Goal: Find specific page/section

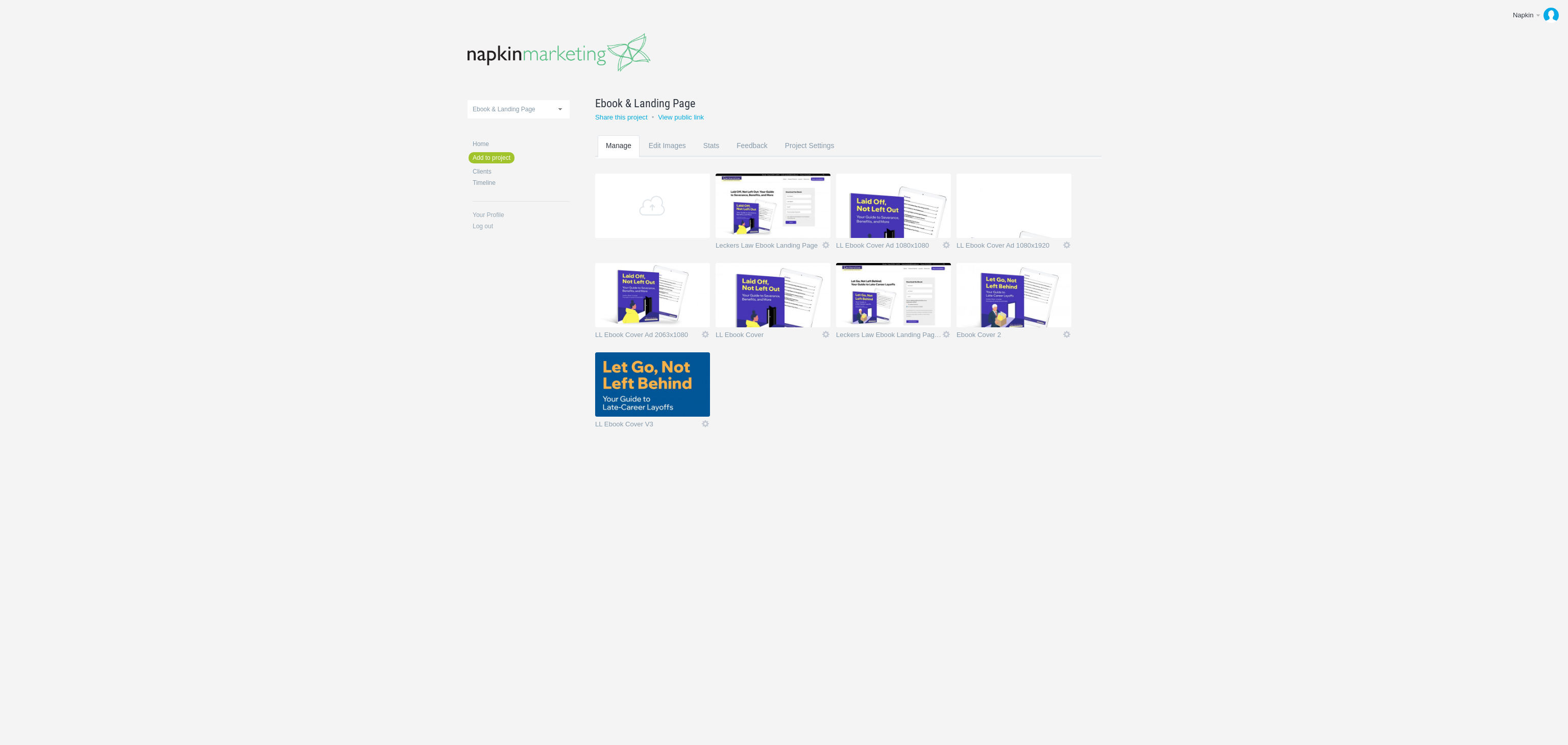
click at [643, 377] on img at bounding box center [652, 385] width 115 height 64
